Goal: Book appointment/travel/reservation

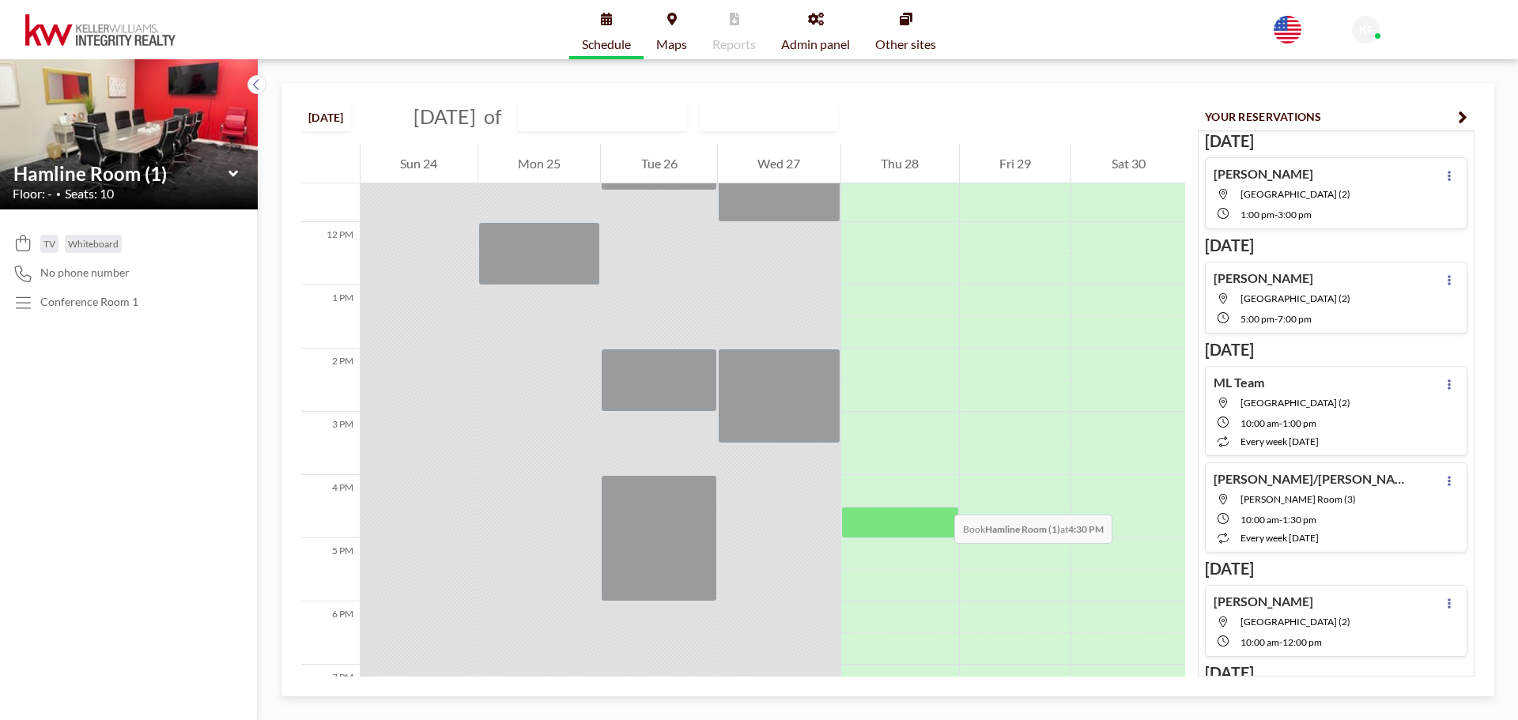
scroll to position [743, 0]
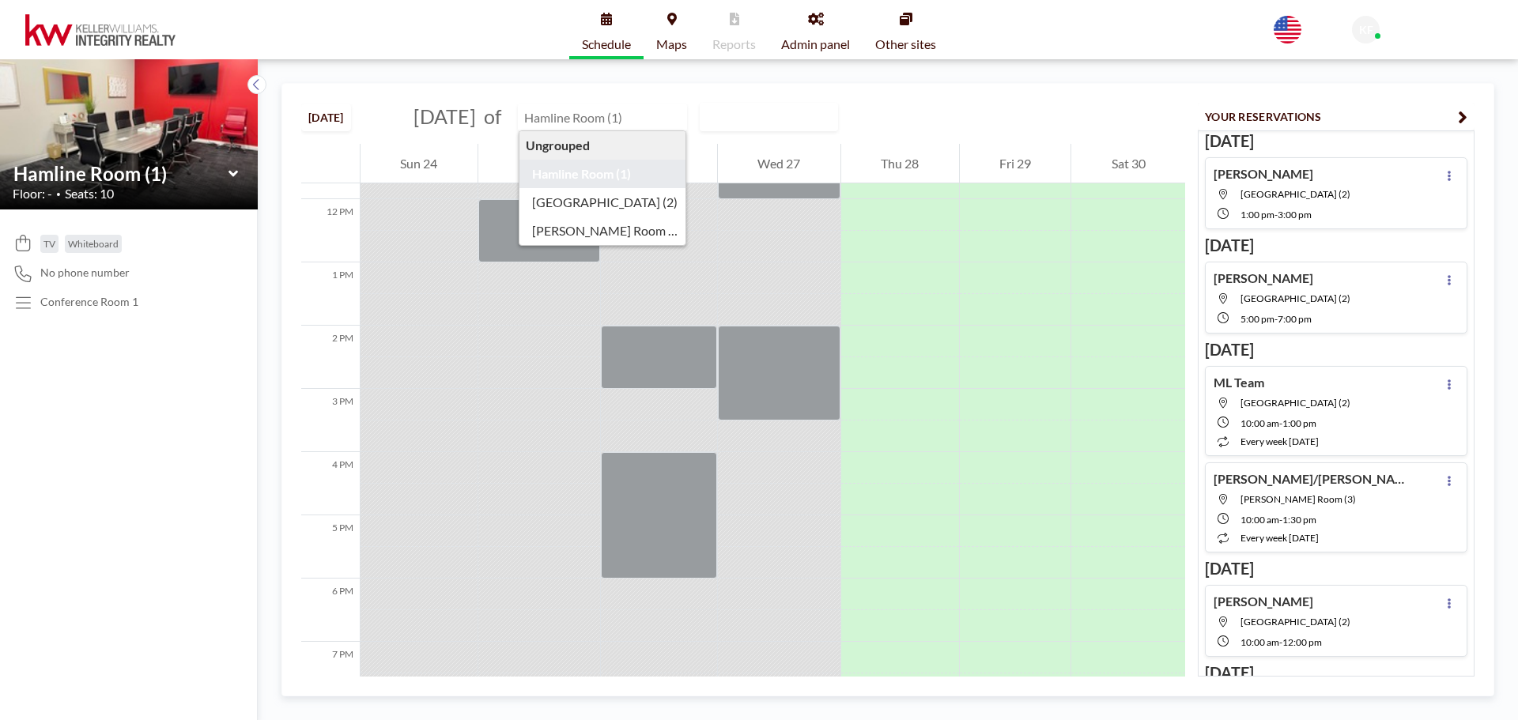
click at [670, 121] on input "text" at bounding box center [595, 117] width 152 height 26
type input "[GEOGRAPHIC_DATA] (2)"
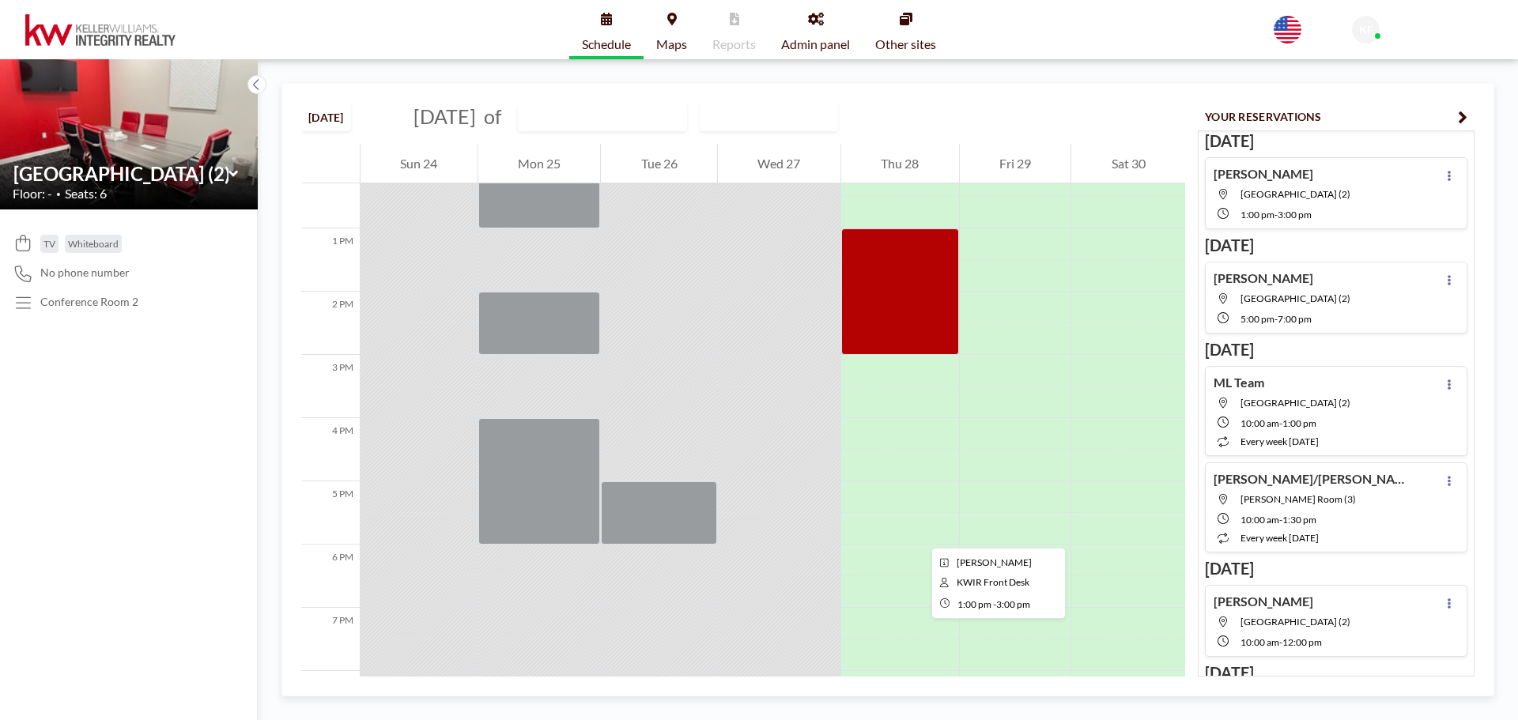
scroll to position [822, 0]
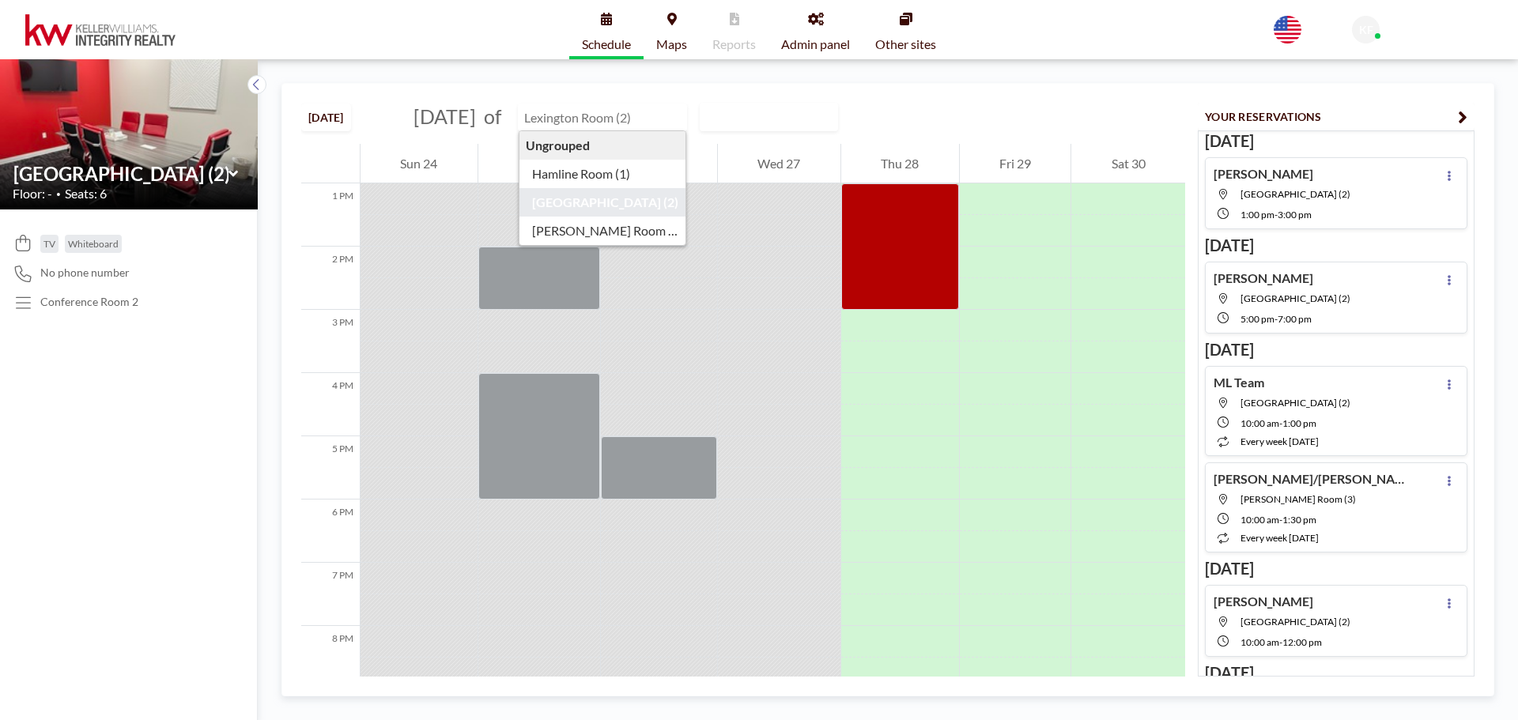
click at [631, 119] on input "text" at bounding box center [595, 117] width 152 height 26
type input "[PERSON_NAME] Room (3)"
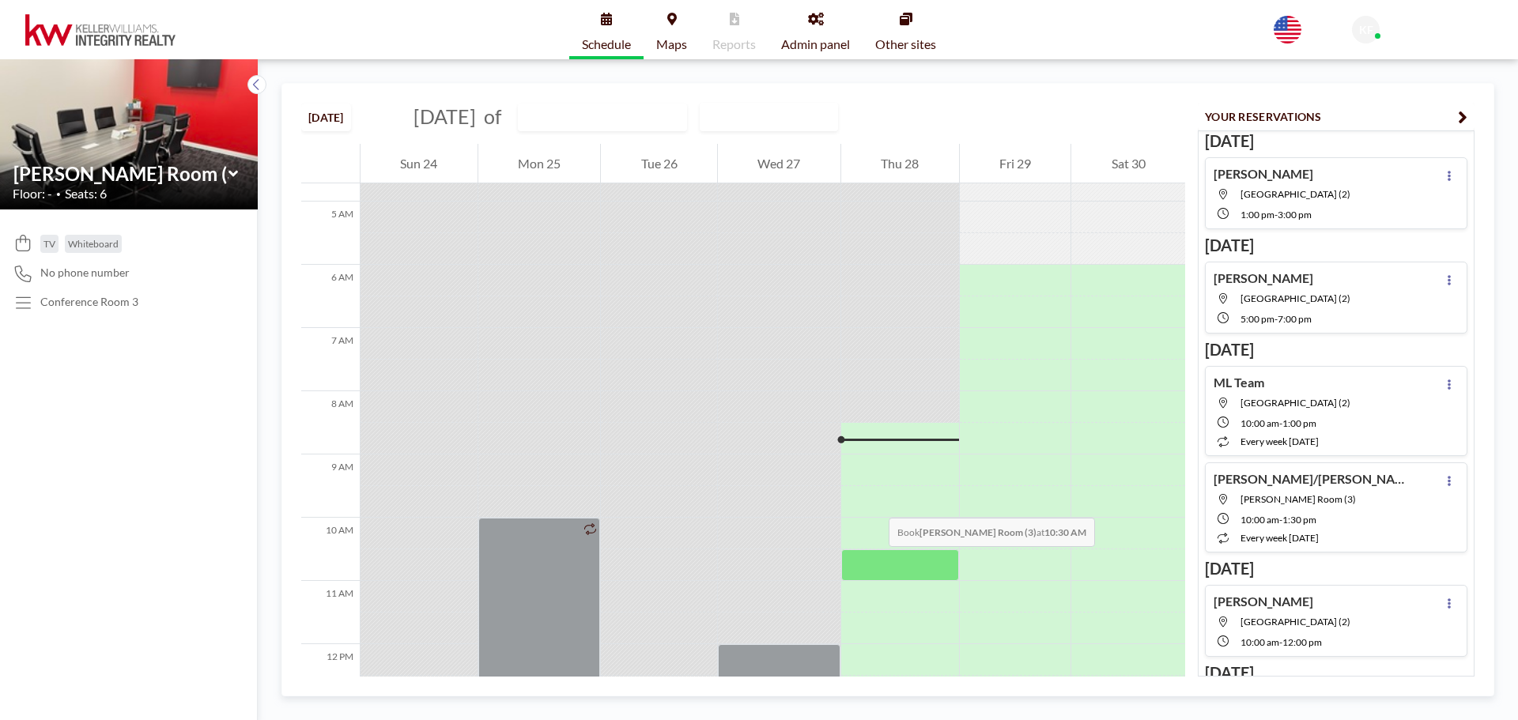
scroll to position [269, 0]
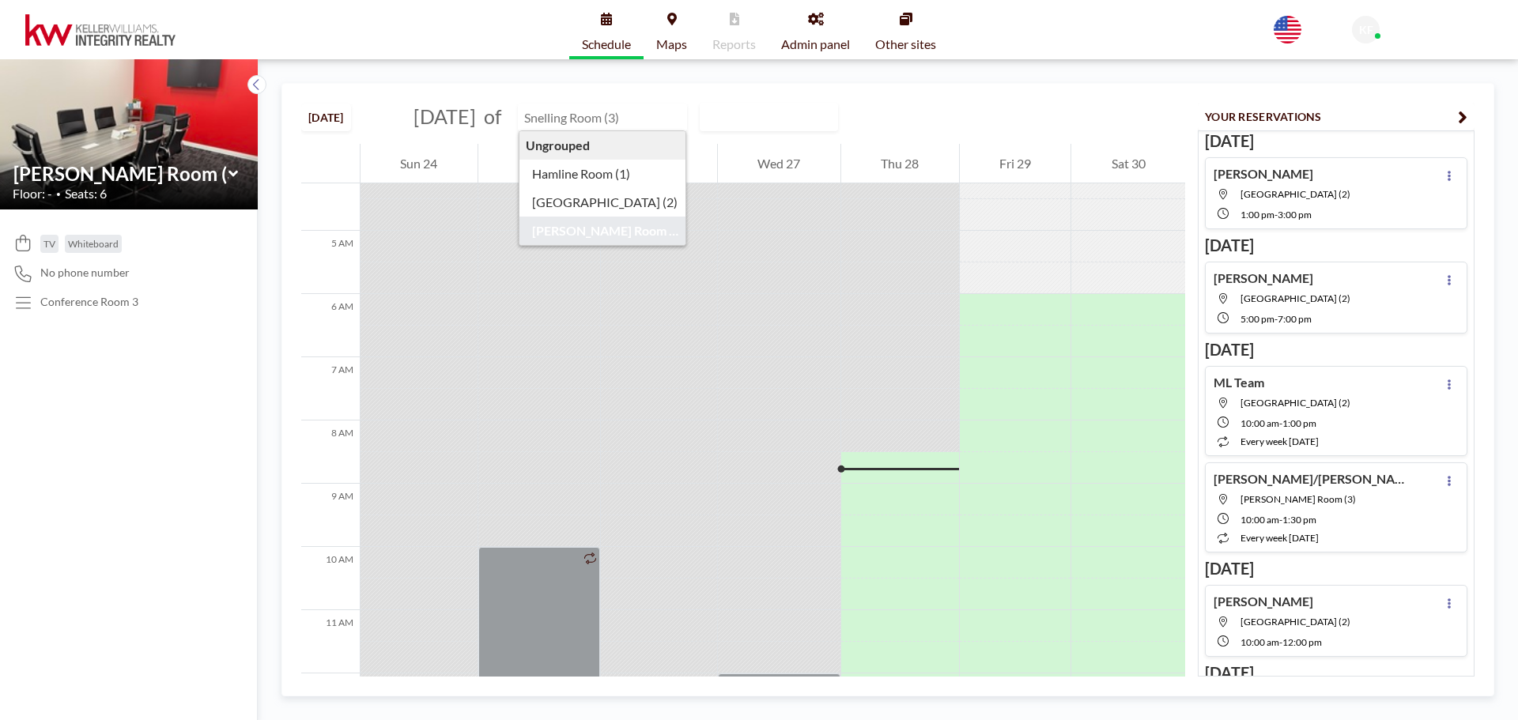
click at [639, 108] on input "text" at bounding box center [595, 117] width 152 height 26
type input "Hamline Room (1)"
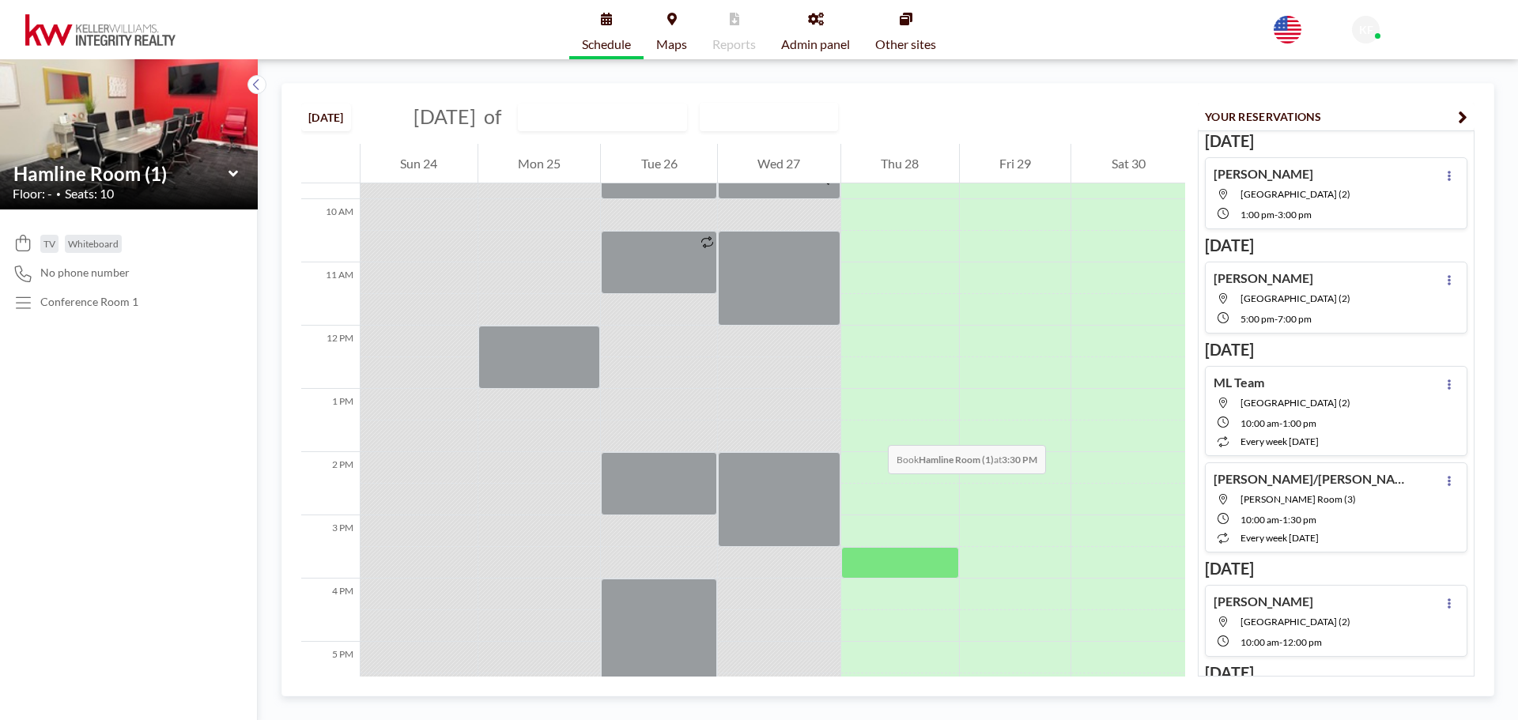
scroll to position [822, 0]
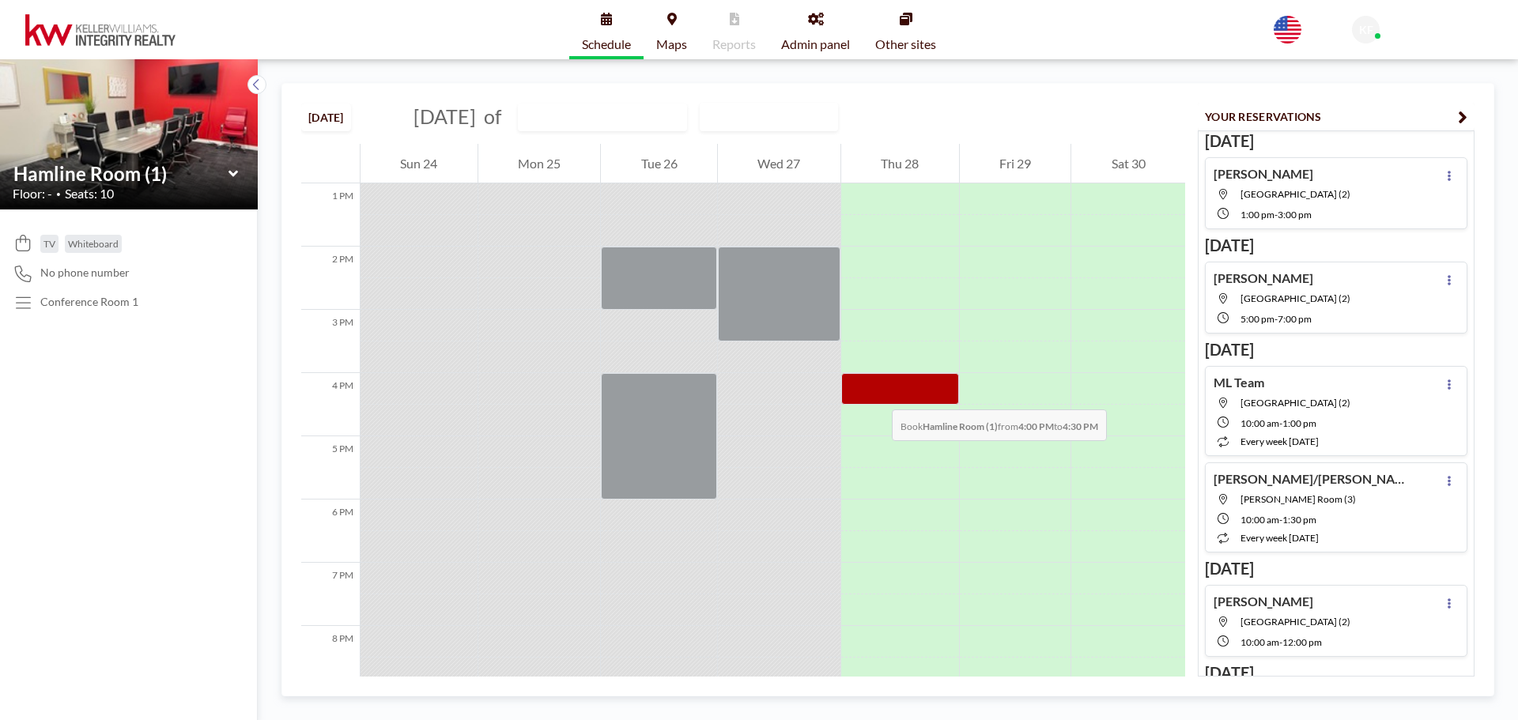
click at [876, 394] on div at bounding box center [900, 389] width 118 height 32
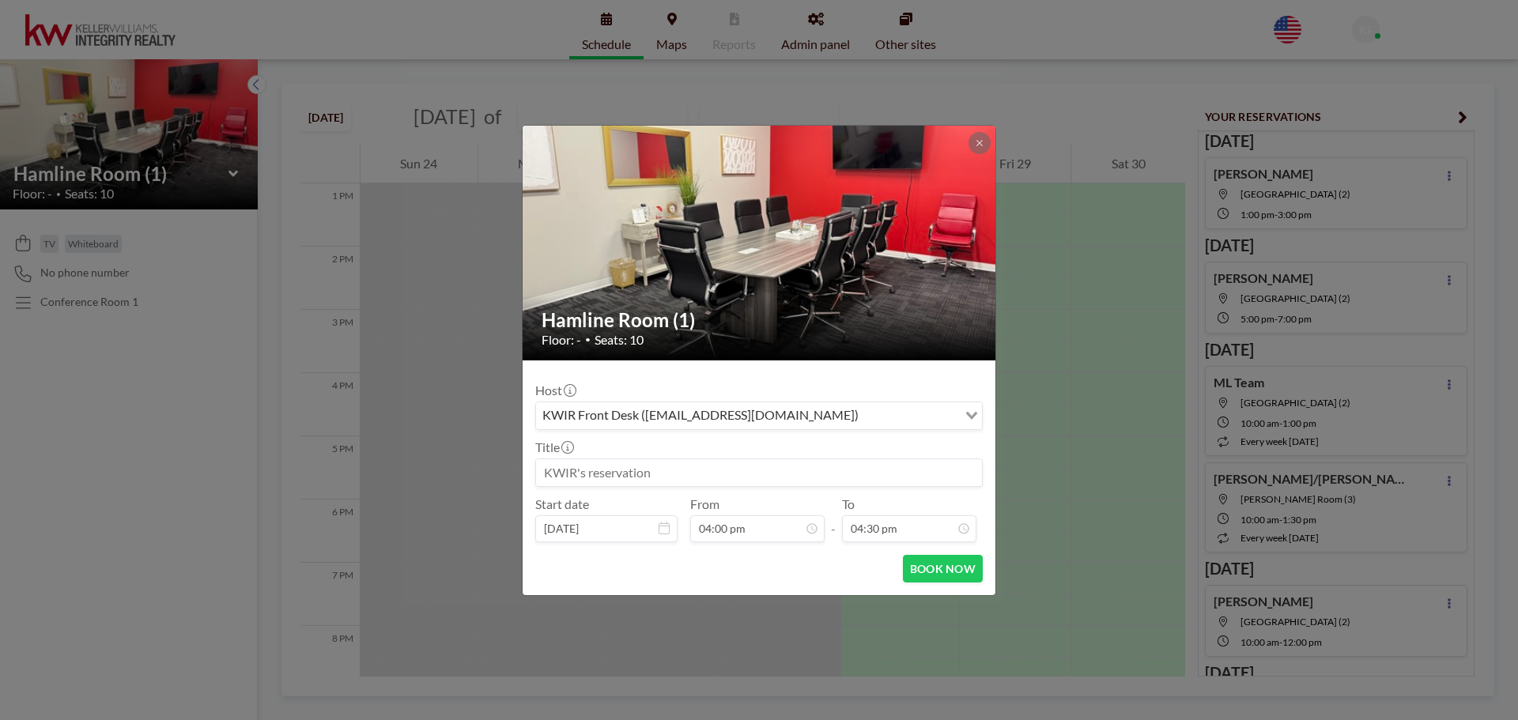
click at [789, 474] on input at bounding box center [759, 472] width 446 height 27
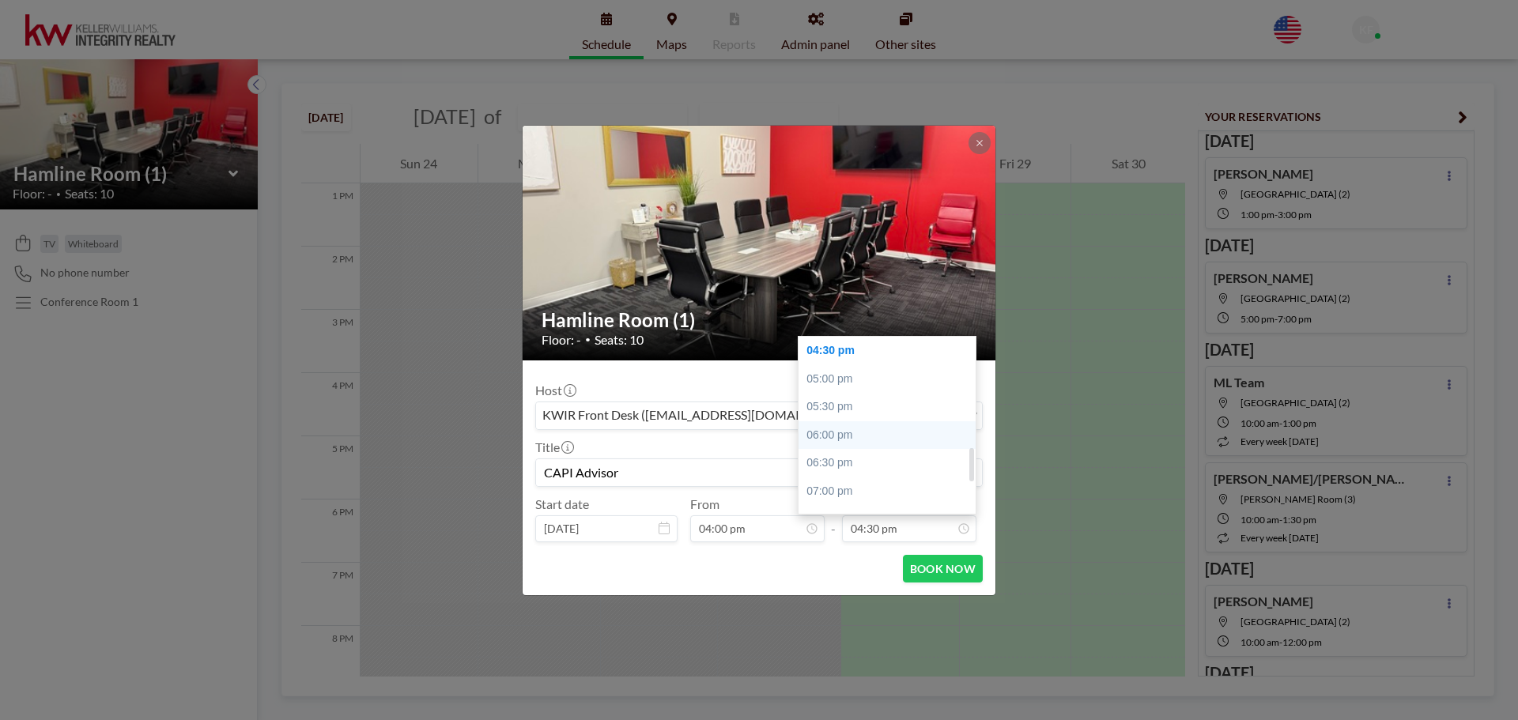
type input "CAPI Advisor"
click at [828, 436] on div "06:00 pm" at bounding box center [891, 435] width 185 height 28
type input "06:00 pm"
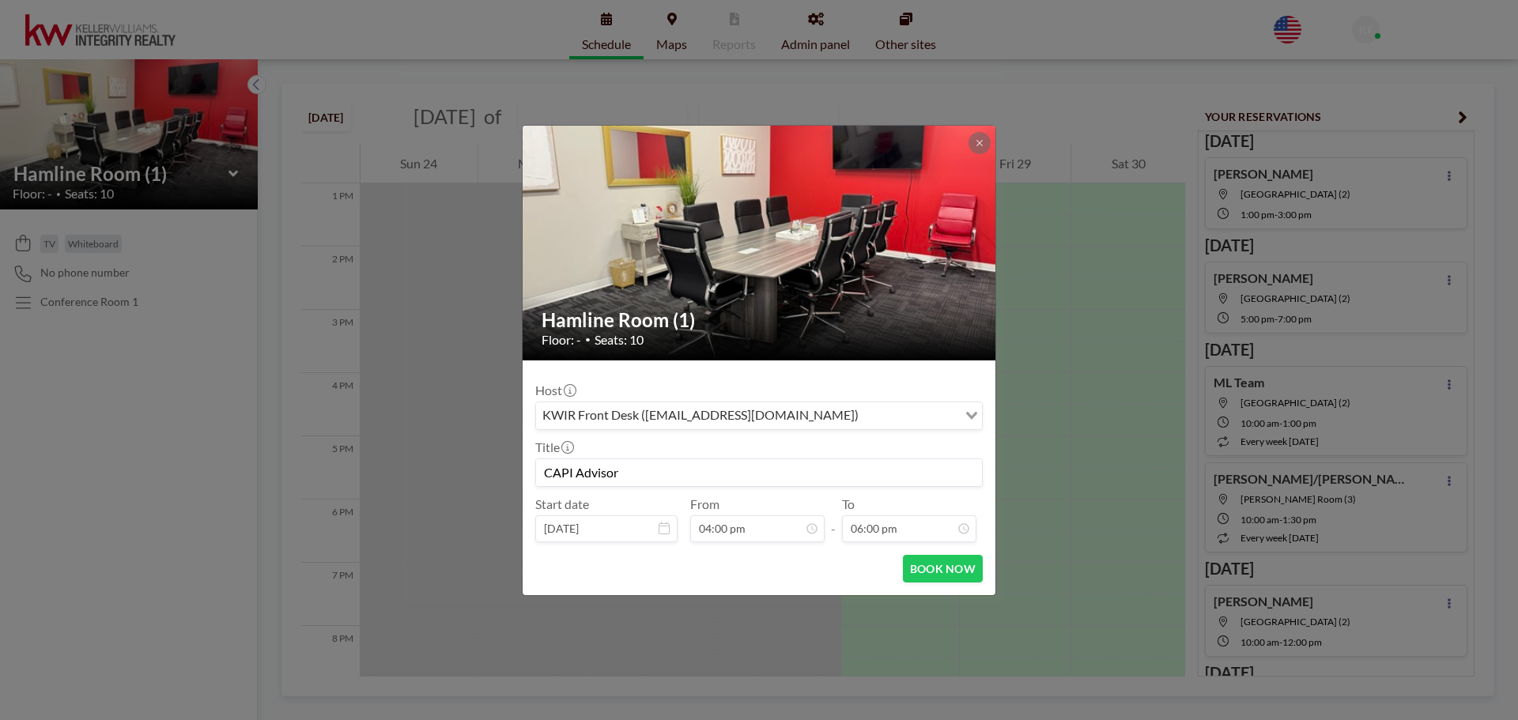
scroll to position [675, 0]
click at [946, 569] on button "BOOK NOW" at bounding box center [943, 569] width 80 height 28
